Goal: Transaction & Acquisition: Purchase product/service

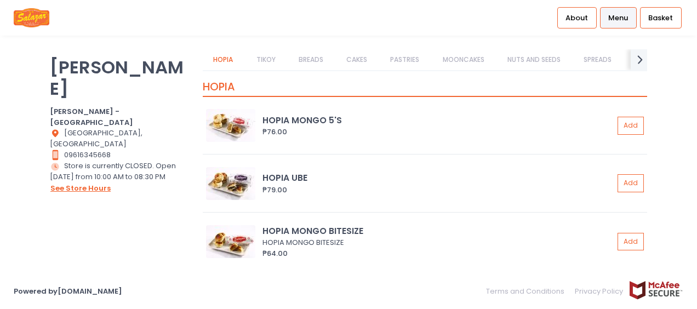
click at [88, 183] on button "see store hours" at bounding box center [80, 189] width 61 height 12
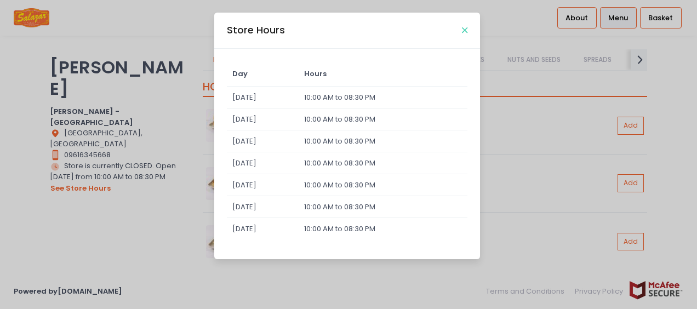
drag, startPoint x: 467, startPoint y: 29, endPoint x: 456, endPoint y: 31, distance: 11.6
click at [466, 29] on icon "Close" at bounding box center [464, 30] width 5 height 8
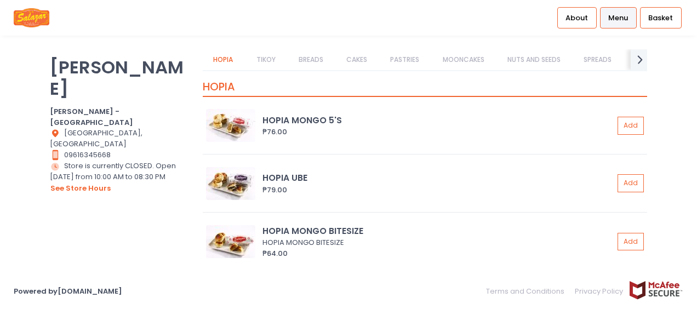
click at [367, 57] on link "CAKES" at bounding box center [357, 59] width 42 height 21
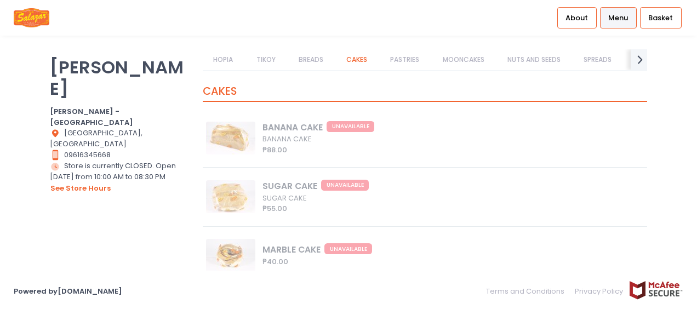
click at [390, 57] on link "PASTRIES" at bounding box center [405, 59] width 50 height 21
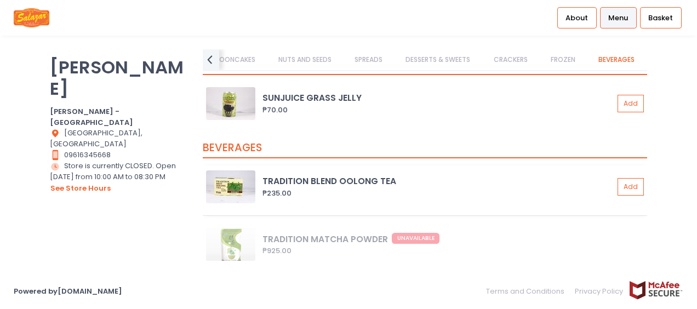
scroll to position [8929, 0]
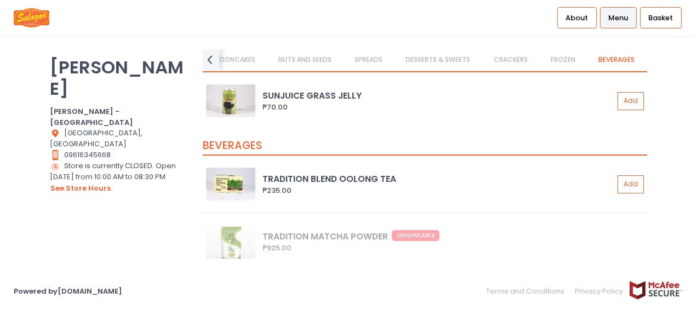
click at [309, 64] on link "NUTS AND SEEDS" at bounding box center [305, 59] width 75 height 21
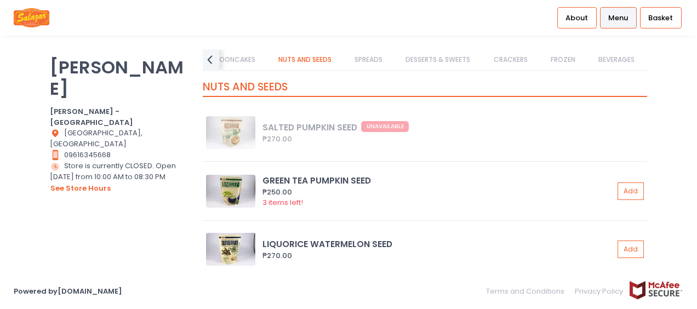
click at [231, 64] on link "MOONCAKES" at bounding box center [234, 59] width 63 height 21
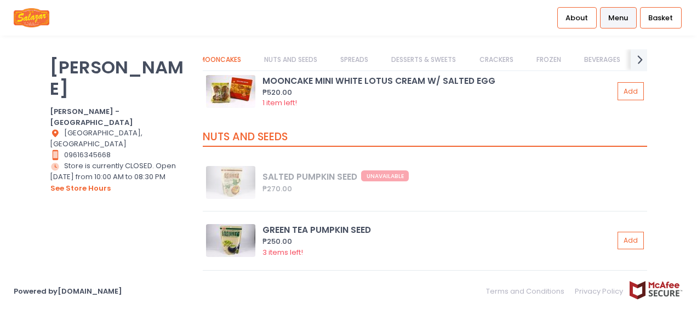
scroll to position [0, 0]
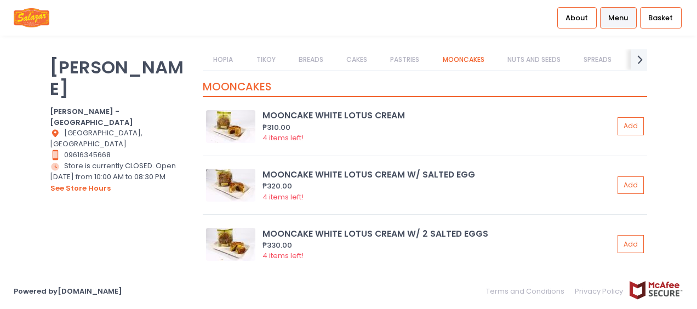
click at [265, 62] on link "TIKOY" at bounding box center [266, 59] width 41 height 21
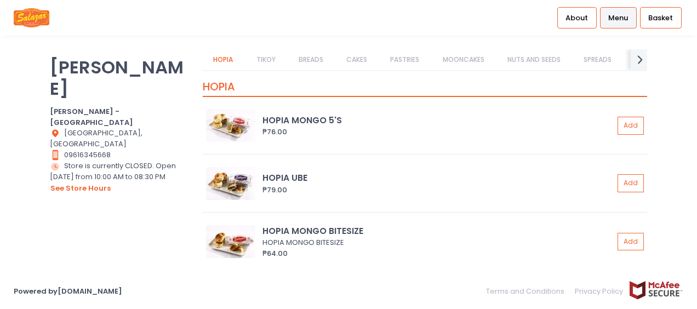
click at [29, 10] on img at bounding box center [32, 17] width 36 height 19
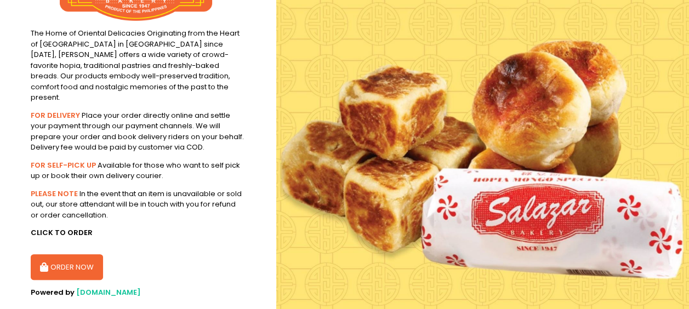
scroll to position [178, 0]
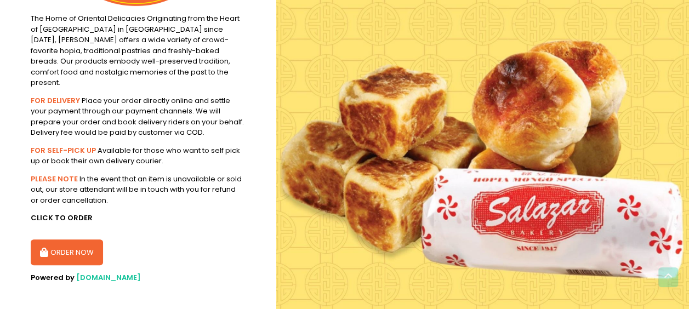
click at [33, 245] on button "ORDER NOW" at bounding box center [67, 253] width 72 height 26
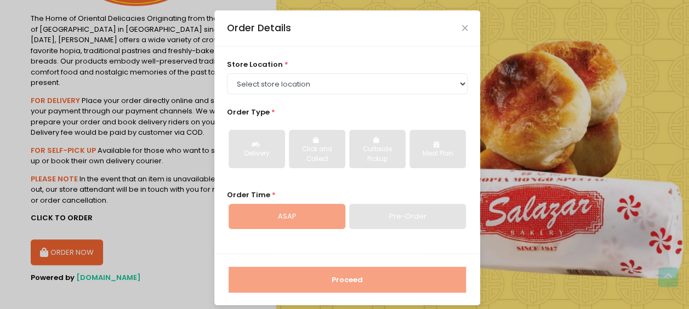
scroll to position [0, 0]
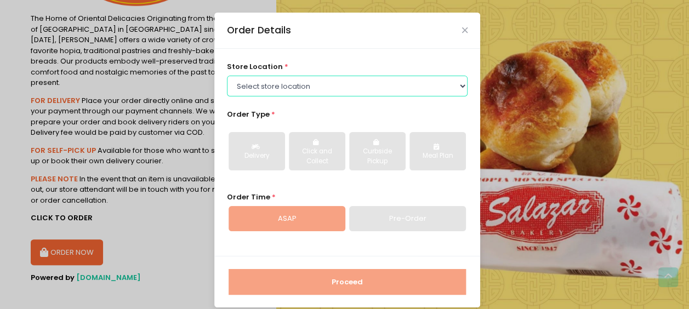
click at [309, 84] on select "Select store location [PERSON_NAME][GEOGRAPHIC_DATA] - [GEOGRAPHIC_DATA] [PERSO…" at bounding box center [347, 86] width 241 height 21
select select "614aaa12e4942a4c99b2df91"
click at [227, 76] on select "Select store location [PERSON_NAME][GEOGRAPHIC_DATA] - [GEOGRAPHIC_DATA] [PERSO…" at bounding box center [347, 86] width 241 height 21
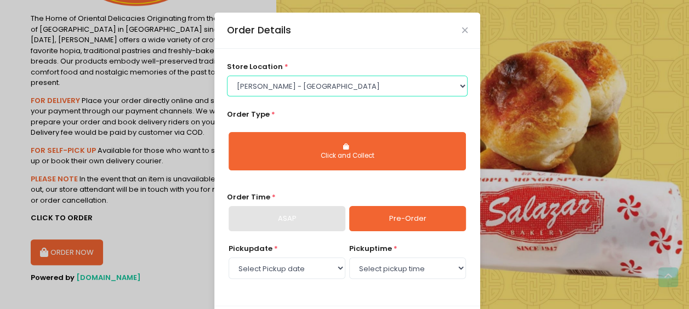
click at [332, 87] on select "Select store location [PERSON_NAME][GEOGRAPHIC_DATA] - [GEOGRAPHIC_DATA] [PERSO…" at bounding box center [347, 86] width 241 height 21
click at [331, 86] on select "Select store location [PERSON_NAME][GEOGRAPHIC_DATA] - [GEOGRAPHIC_DATA] [PERSO…" at bounding box center [347, 86] width 241 height 21
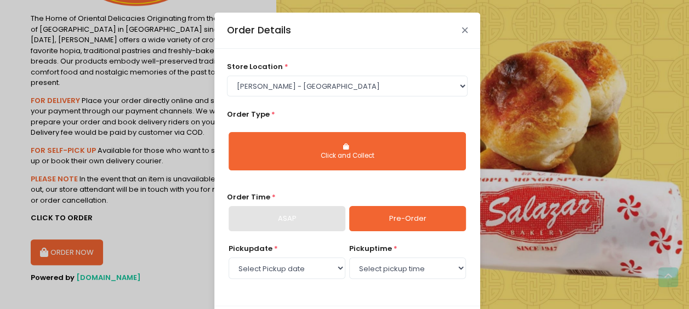
drag, startPoint x: 458, startPoint y: 27, endPoint x: 441, endPoint y: 35, distance: 18.4
click at [462, 27] on icon "Close" at bounding box center [464, 30] width 5 height 8
